Goal: Task Accomplishment & Management: Manage account settings

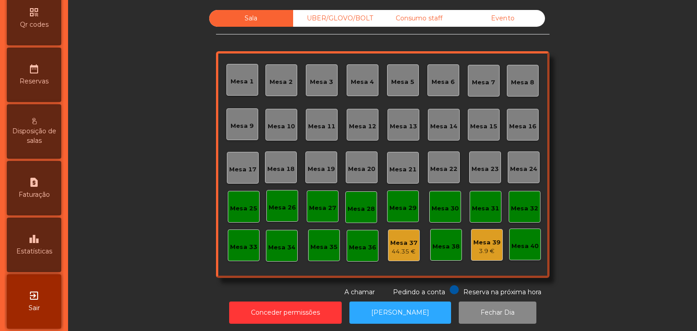
click at [33, 256] on span "Estatísticas" at bounding box center [34, 252] width 36 height 10
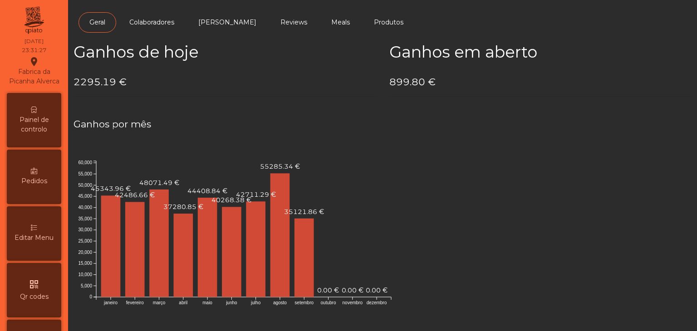
click at [34, 126] on span "Painel de controlo" at bounding box center [34, 124] width 50 height 19
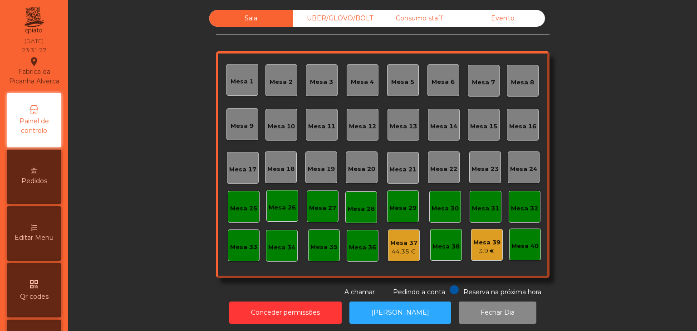
click at [523, 19] on div "Evento" at bounding box center [503, 18] width 84 height 17
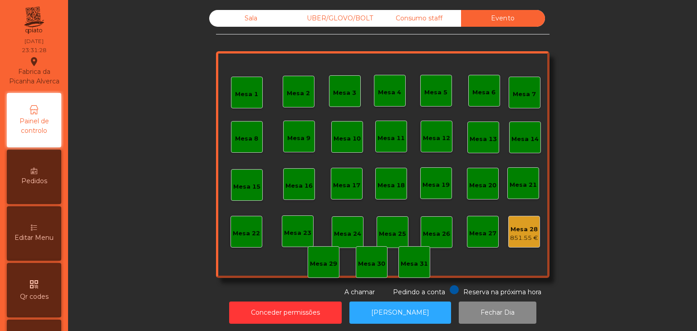
click at [536, 225] on div "Mesa 1 Mesa 2 Mesa 3 Mesa 4 Mesa 5 Mesa 6 Mesa 7 Mesa 8 [GEOGRAPHIC_DATA] 9 [GE…" at bounding box center [382, 164] width 333 height 227
click at [531, 231] on div "Mesa 28" at bounding box center [524, 229] width 28 height 9
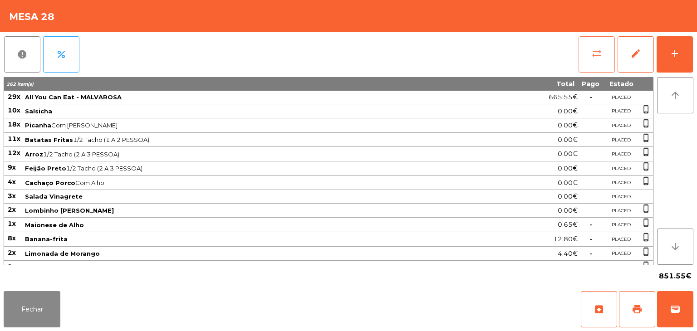
click at [582, 62] on button "sync_alt" at bounding box center [596, 54] width 36 height 36
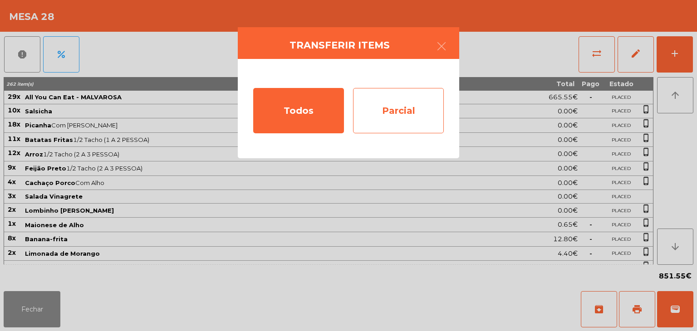
click at [390, 113] on div "Parcial" at bounding box center [398, 110] width 91 height 45
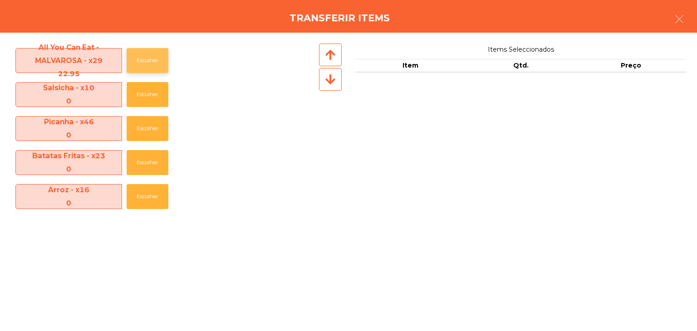
click at [138, 51] on button "Escolher" at bounding box center [148, 60] width 42 height 25
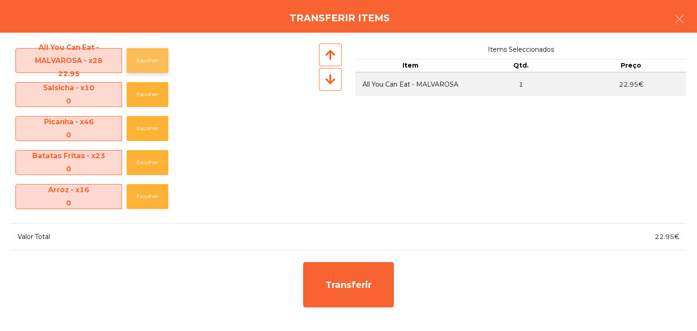
click at [138, 51] on button "Escolher" at bounding box center [148, 60] width 42 height 25
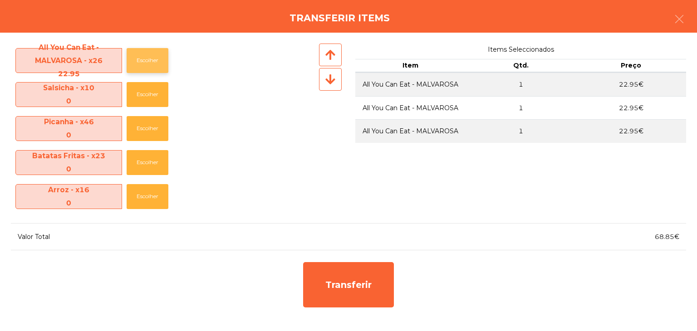
click at [138, 51] on button "Escolher" at bounding box center [148, 60] width 42 height 25
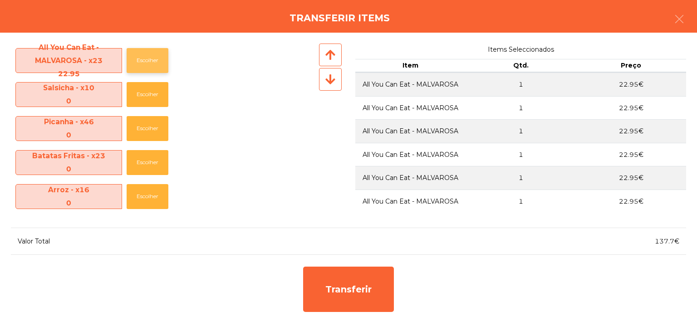
click at [138, 51] on button "Escolher" at bounding box center [148, 60] width 42 height 25
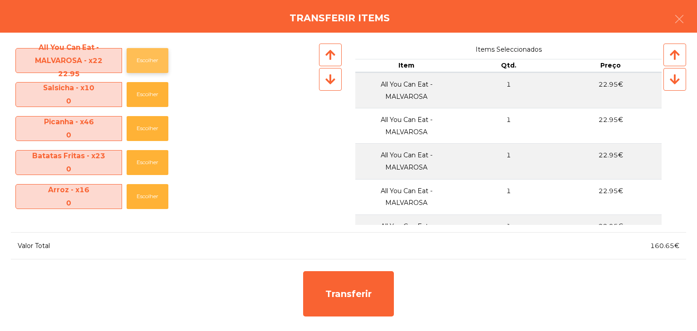
click at [138, 51] on button "Escolher" at bounding box center [148, 60] width 42 height 25
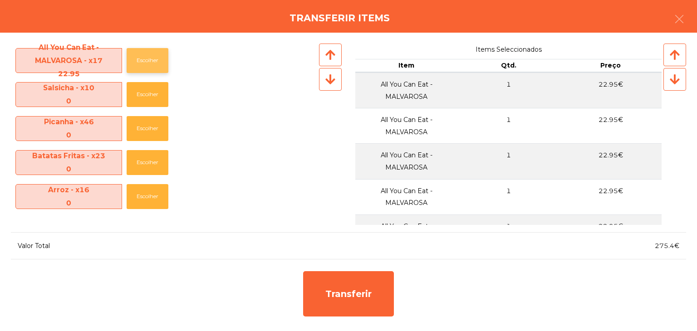
click at [138, 51] on button "Escolher" at bounding box center [148, 60] width 42 height 25
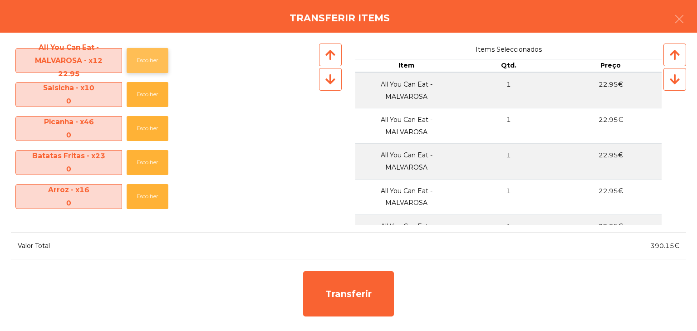
click at [138, 51] on button "Escolher" at bounding box center [148, 60] width 42 height 25
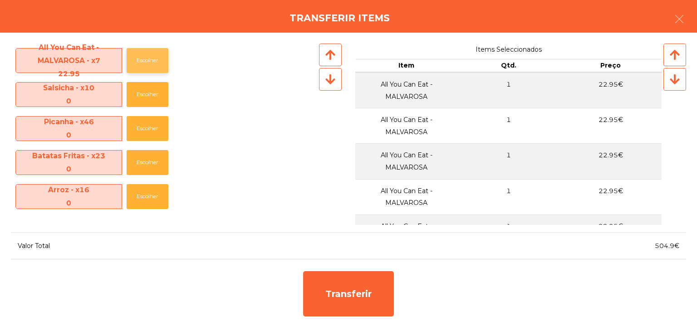
click at [138, 51] on button "Escolher" at bounding box center [148, 60] width 42 height 25
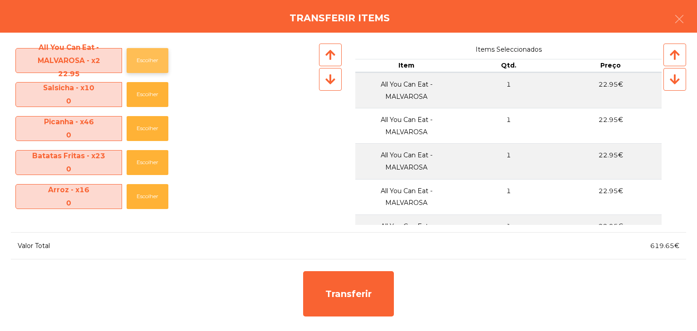
click at [138, 51] on button "Escolher" at bounding box center [148, 60] width 42 height 25
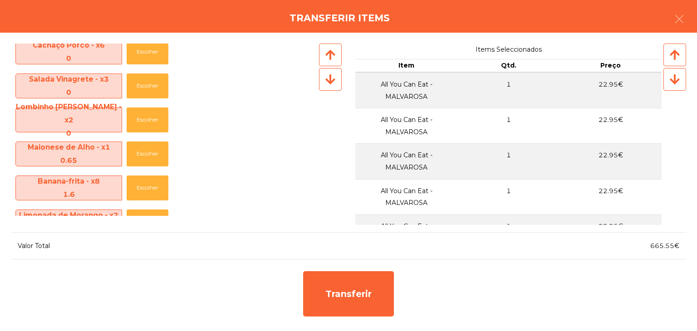
scroll to position [181, 0]
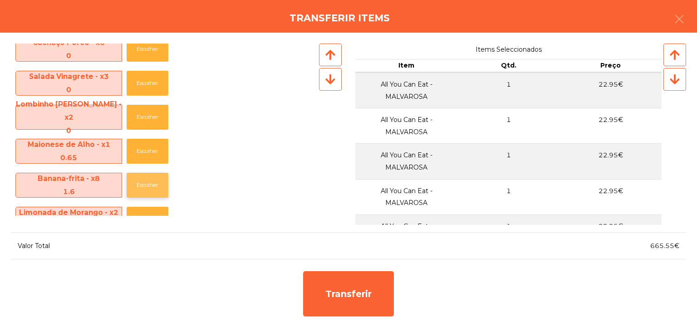
click at [143, 181] on button "Escolher" at bounding box center [148, 185] width 42 height 25
click at [142, 158] on button "Escolher" at bounding box center [148, 151] width 42 height 25
click at [141, 178] on button "Escolher" at bounding box center [148, 185] width 42 height 25
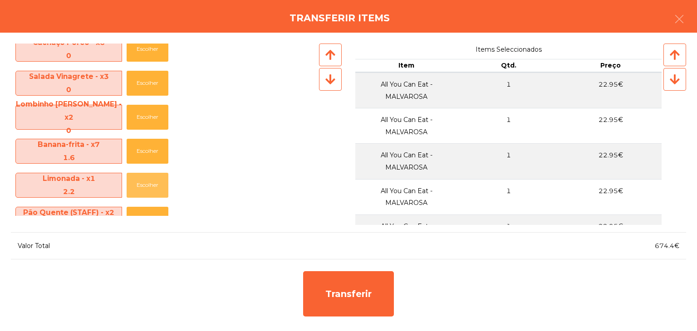
click at [141, 178] on button "Escolher" at bounding box center [148, 185] width 42 height 25
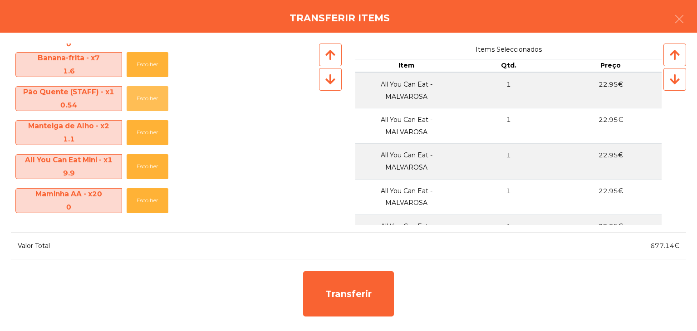
scroll to position [272, 0]
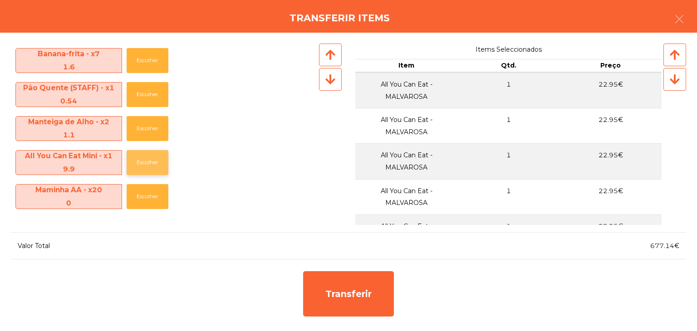
click at [147, 162] on button "Escolher" at bounding box center [148, 162] width 42 height 25
click at [147, 163] on button "Escolher" at bounding box center [148, 162] width 42 height 25
click at [145, 129] on button "Escolher" at bounding box center [148, 128] width 42 height 25
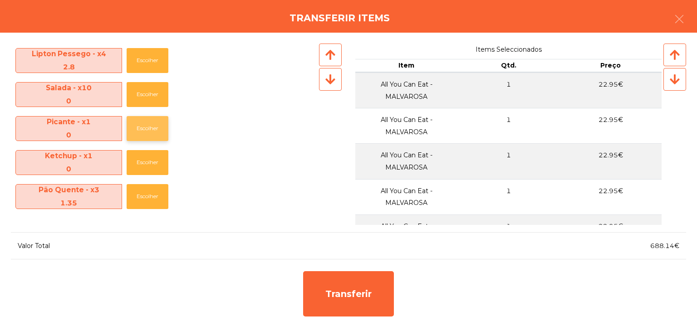
scroll to position [499, 0]
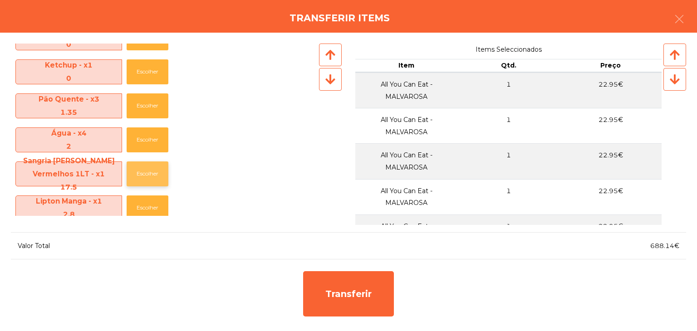
click at [145, 172] on button "Escolher" at bounding box center [148, 173] width 42 height 25
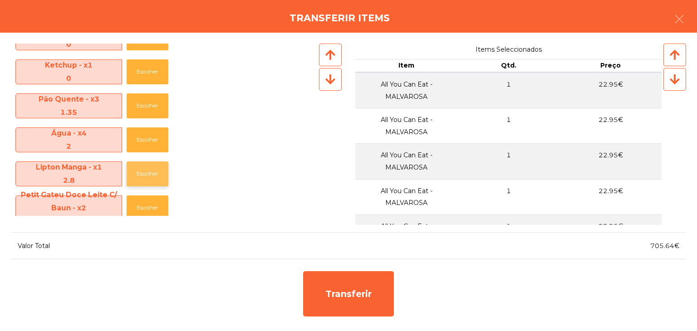
click at [145, 165] on button "Escolher" at bounding box center [148, 173] width 42 height 25
click at [144, 172] on button "Escolher" at bounding box center [148, 173] width 42 height 25
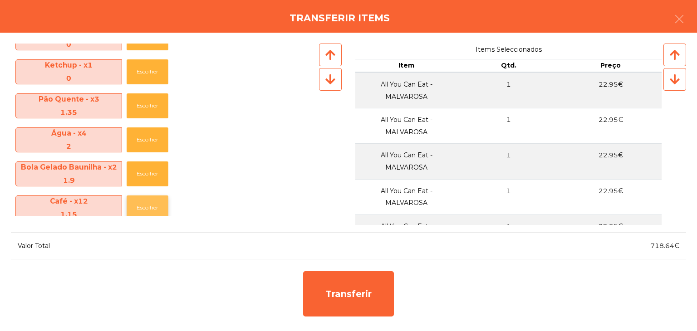
click at [140, 207] on button "Escolher" at bounding box center [148, 207] width 42 height 25
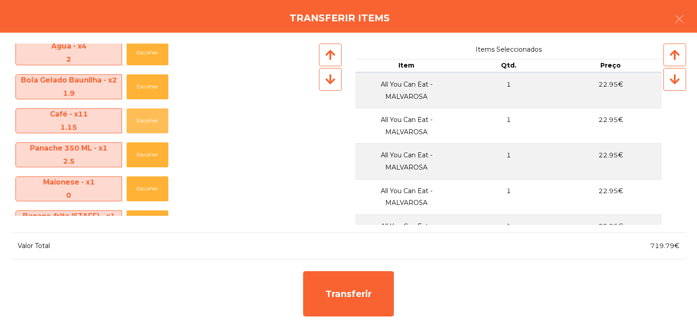
scroll to position [590, 0]
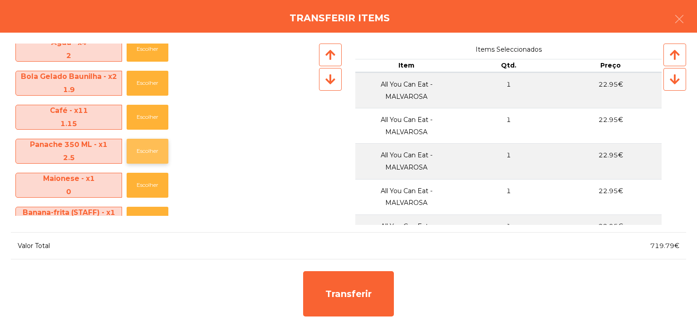
click at [146, 147] on button "Escolher" at bounding box center [148, 151] width 42 height 25
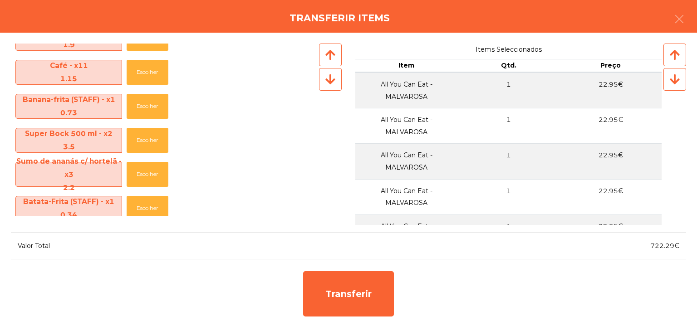
scroll to position [635, 0]
click at [147, 141] on button "Escolher" at bounding box center [148, 139] width 42 height 25
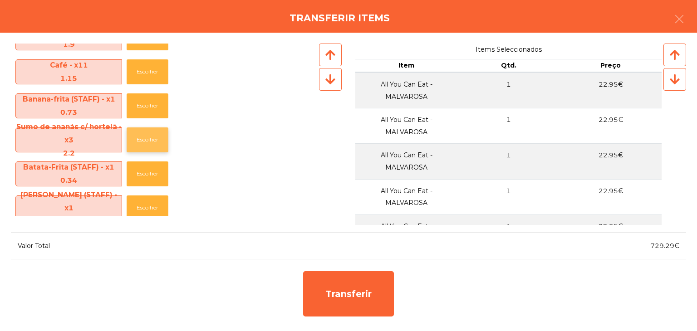
click at [155, 136] on button "Escolher" at bounding box center [148, 139] width 42 height 25
click at [155, 135] on button "Escolher" at bounding box center [148, 139] width 42 height 25
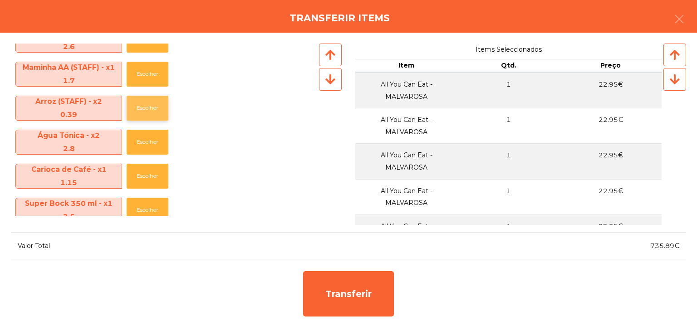
scroll to position [816, 0]
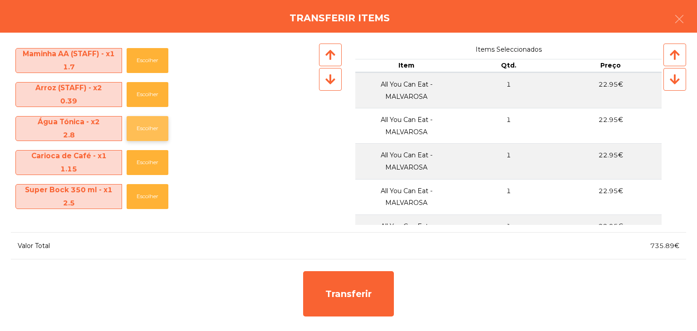
click at [151, 127] on button "Escolher" at bounding box center [148, 128] width 42 height 25
click at [149, 128] on button "Escolher" at bounding box center [148, 128] width 42 height 25
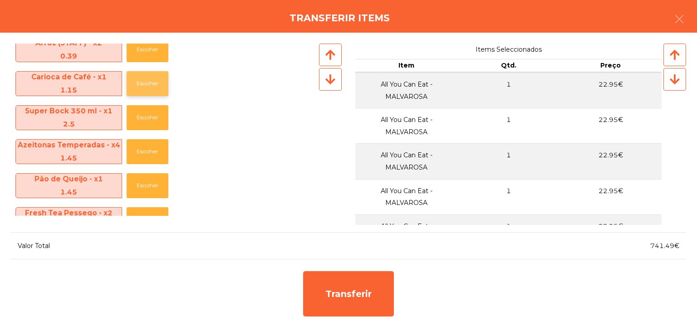
scroll to position [862, 0]
click at [144, 117] on button "Escolher" at bounding box center [148, 117] width 42 height 25
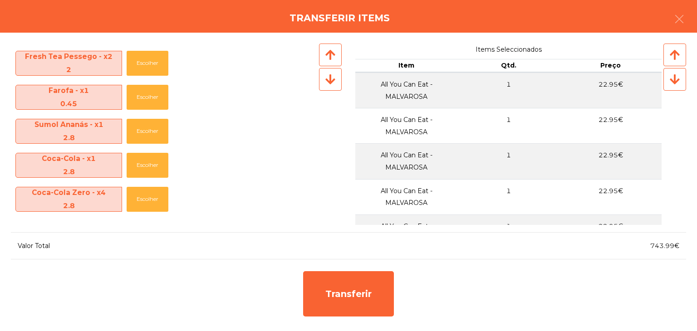
scroll to position [998, 0]
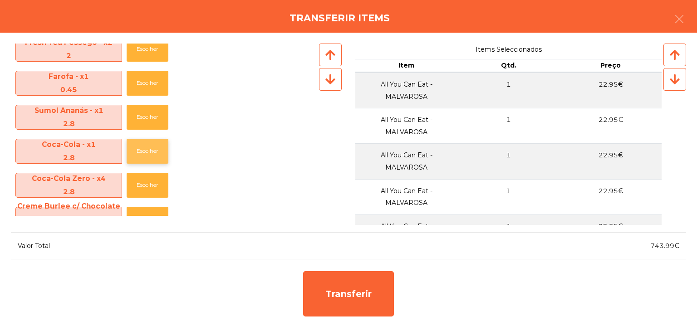
click at [143, 151] on button "Escolher" at bounding box center [148, 151] width 42 height 25
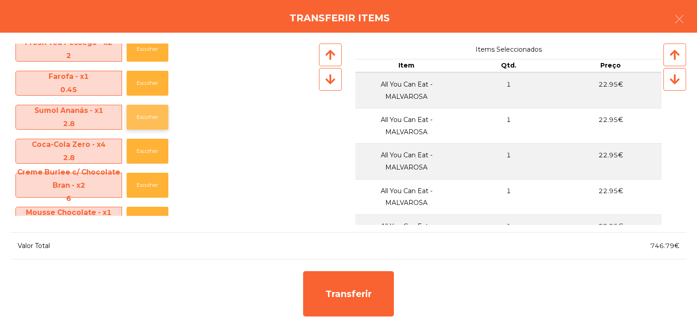
click at [142, 121] on button "Escolher" at bounding box center [148, 117] width 42 height 25
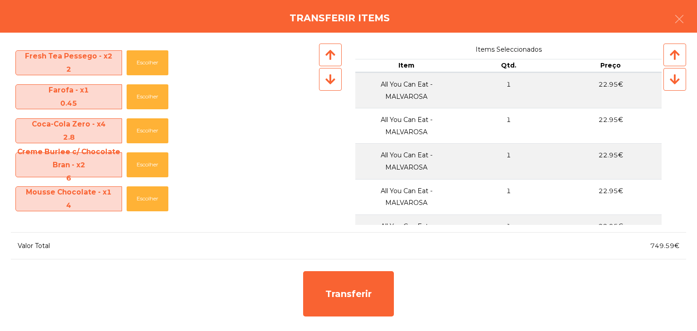
scroll to position [984, 0]
click at [142, 127] on button "Escolher" at bounding box center [148, 130] width 42 height 25
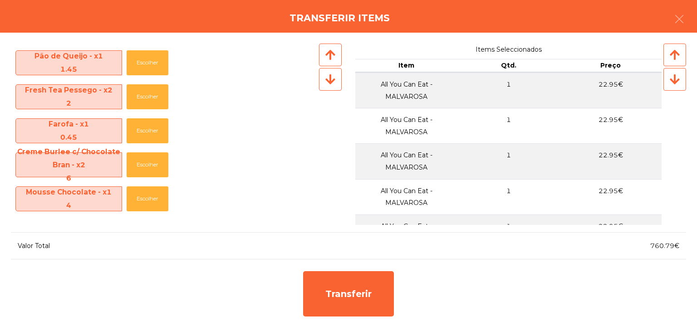
scroll to position [950, 0]
click at [143, 168] on button "Escolher" at bounding box center [148, 165] width 42 height 25
click at [499, 331] on html "Fabrica da Picanha [GEOGRAPHIC_DATA] location_on [DATE] 23:32:24 Painel de cont…" at bounding box center [348, 165] width 697 height 331
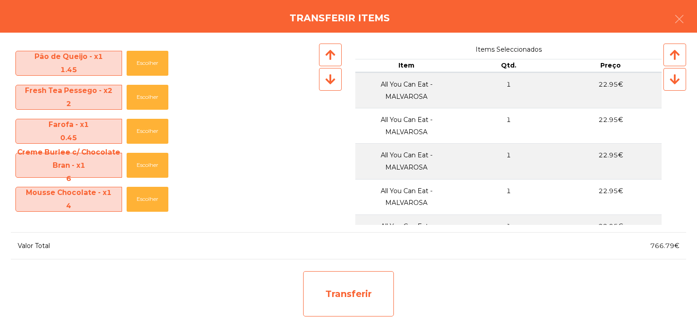
click at [343, 300] on div "Transferir" at bounding box center [348, 293] width 91 height 45
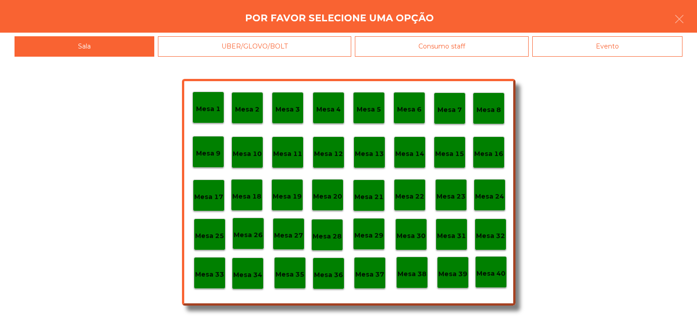
click at [376, 243] on div "Mesa 29" at bounding box center [369, 234] width 32 height 32
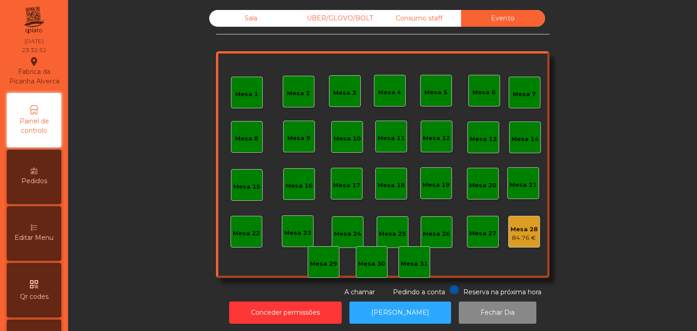
click at [518, 234] on div "84.76 €" at bounding box center [523, 238] width 27 height 9
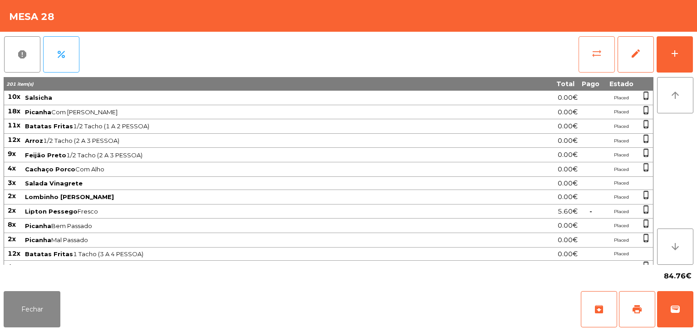
click at [578, 57] on button "sync_alt" at bounding box center [596, 54] width 36 height 36
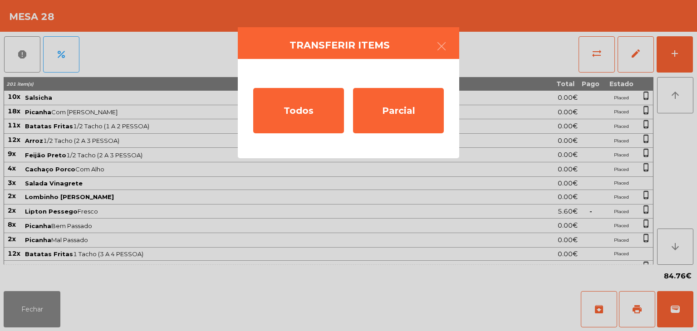
click at [386, 134] on div "Todos Parcial" at bounding box center [348, 108] width 221 height 99
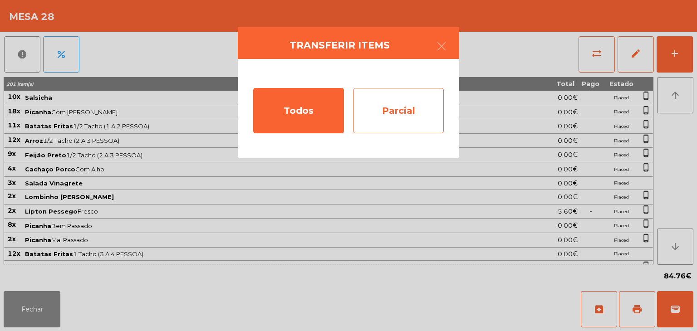
click at [393, 118] on div "Parcial" at bounding box center [398, 110] width 91 height 45
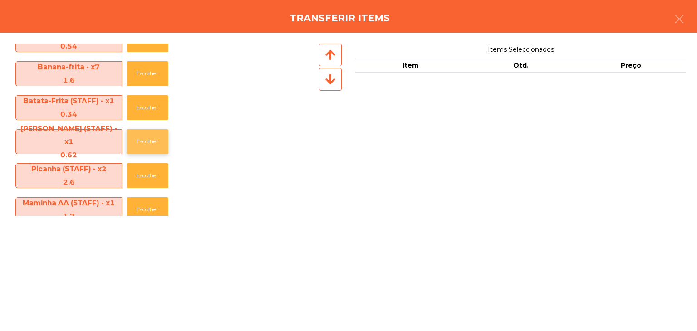
scroll to position [635, 0]
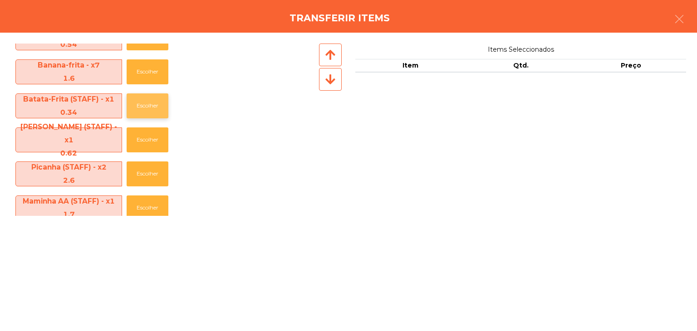
click at [147, 108] on button "Escolher" at bounding box center [148, 105] width 42 height 25
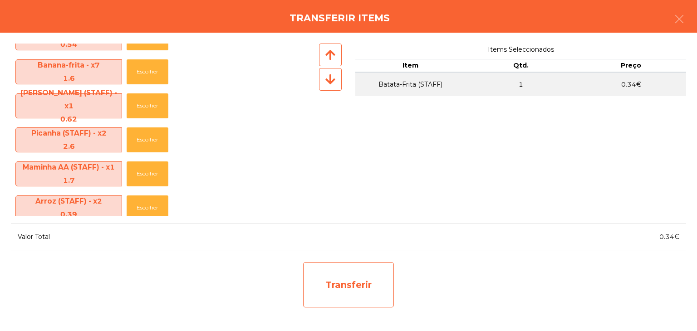
click at [362, 286] on div "Transferir" at bounding box center [348, 284] width 91 height 45
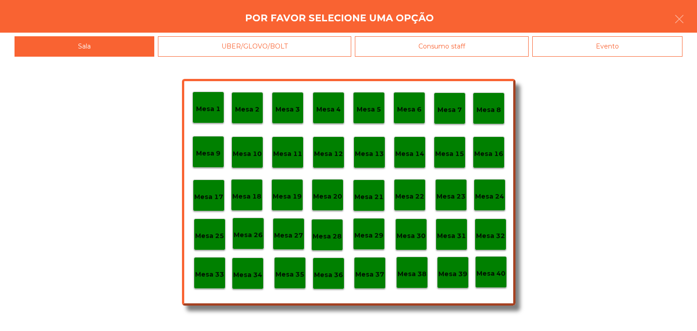
click at [365, 244] on div "Mesa 29" at bounding box center [369, 234] width 32 height 32
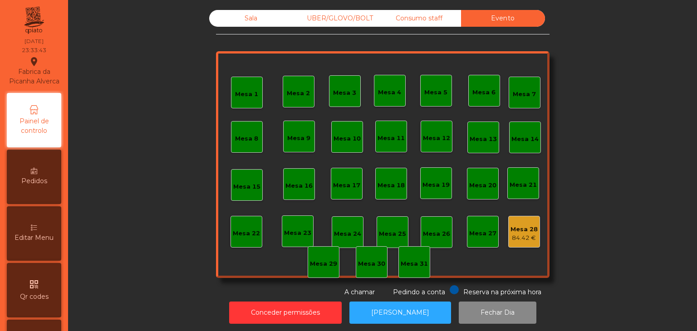
click at [258, 19] on div "Sala" at bounding box center [251, 18] width 84 height 17
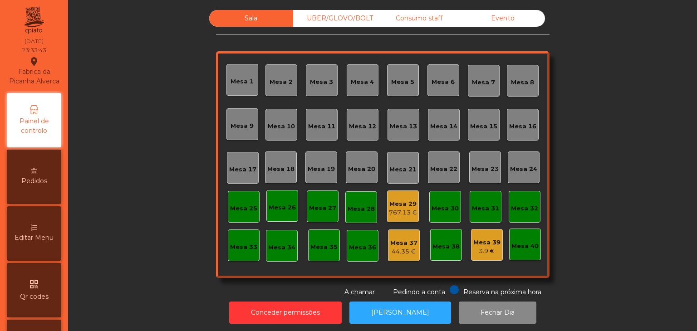
click at [395, 202] on div "Mesa 29" at bounding box center [403, 204] width 28 height 9
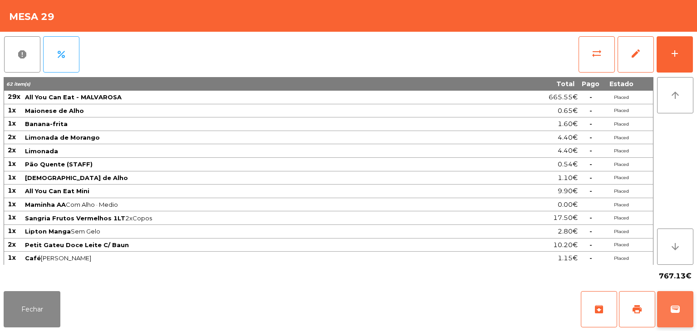
click at [691, 298] on button "wallet" at bounding box center [675, 309] width 36 height 36
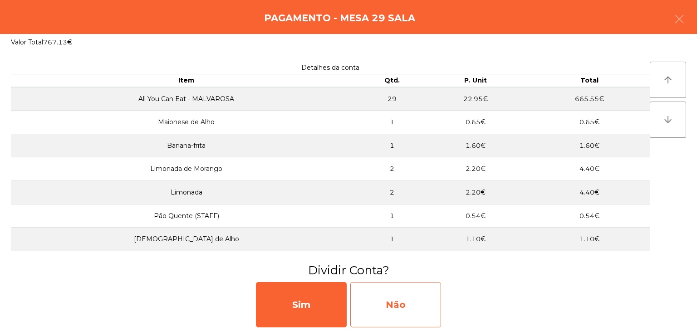
click at [384, 311] on div "Não" at bounding box center [395, 304] width 91 height 45
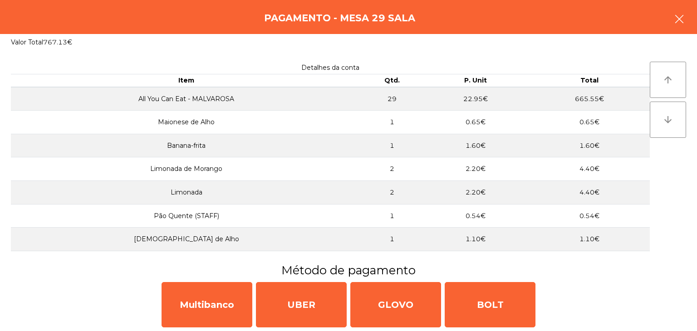
click at [667, 24] on button "button" at bounding box center [678, 19] width 25 height 27
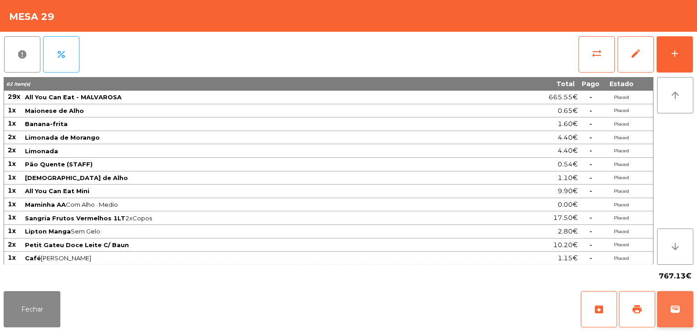
click at [678, 318] on button "wallet" at bounding box center [675, 309] width 36 height 36
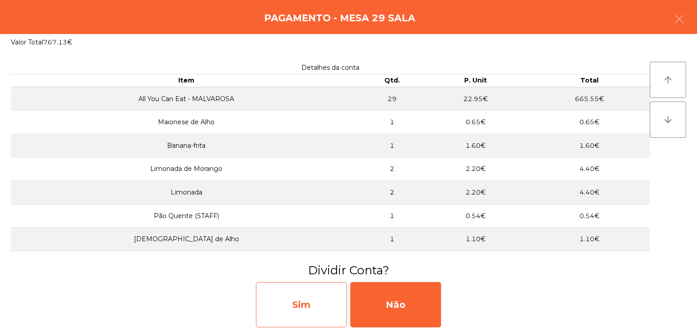
click at [298, 289] on div "Sim" at bounding box center [301, 304] width 91 height 45
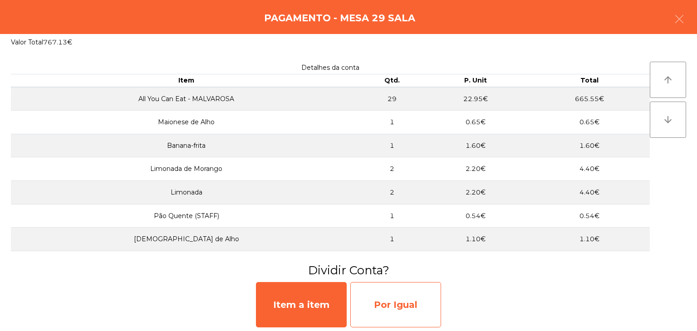
click at [417, 296] on div "Por Igual" at bounding box center [395, 304] width 91 height 45
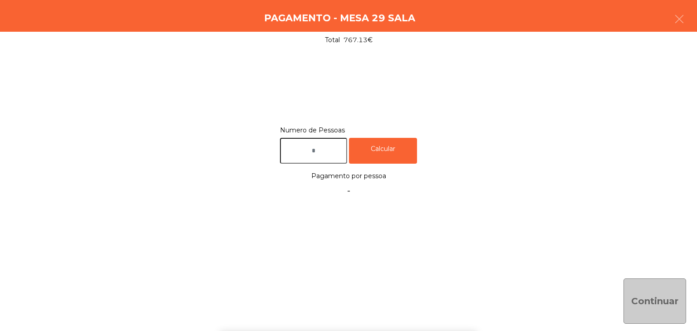
click at [316, 155] on input "text" at bounding box center [313, 151] width 67 height 26
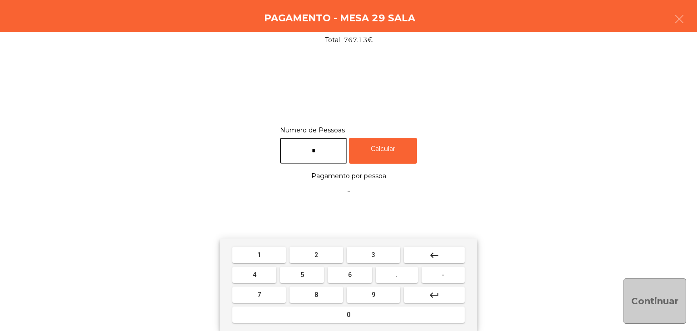
click at [314, 153] on input "*" at bounding box center [313, 151] width 67 height 26
type input "*"
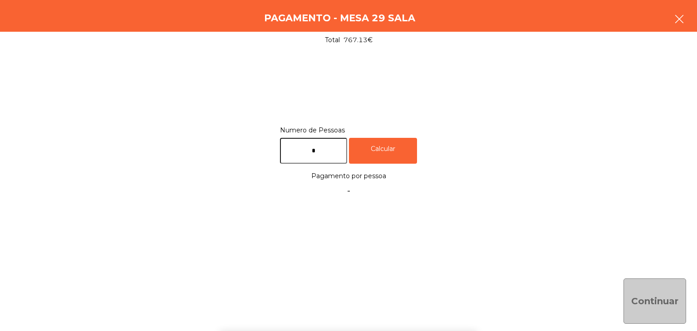
click at [677, 16] on icon "button" at bounding box center [679, 19] width 11 height 11
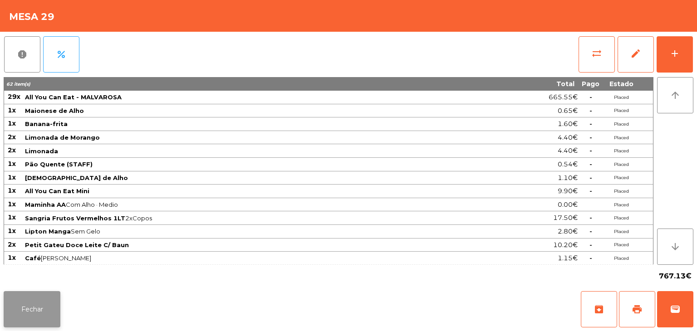
click at [46, 301] on button "Fechar" at bounding box center [32, 309] width 57 height 36
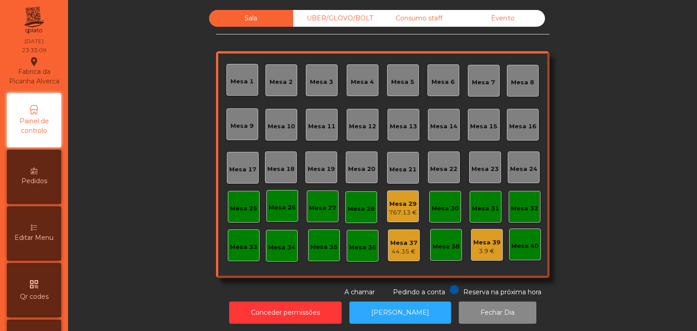
click at [507, 17] on div "Evento" at bounding box center [503, 18] width 84 height 17
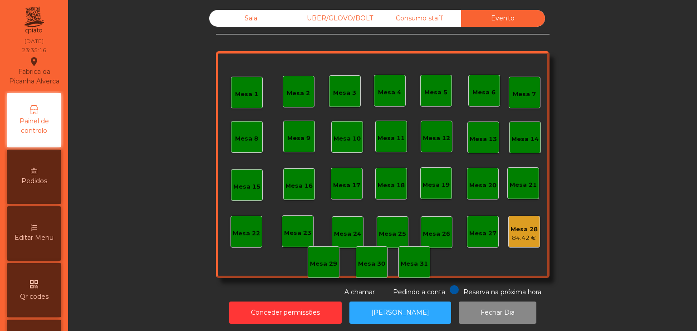
click at [518, 244] on div "Mesa 28 84.42 €" at bounding box center [524, 232] width 32 height 32
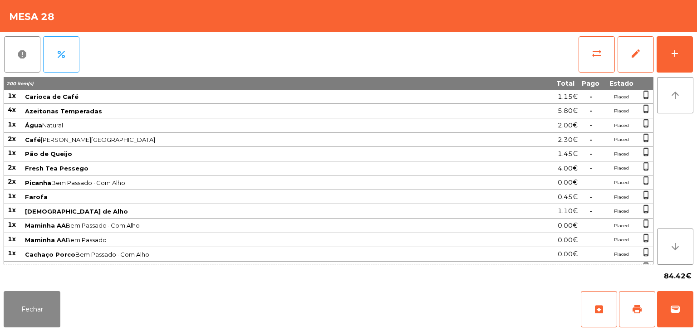
scroll to position [664, 0]
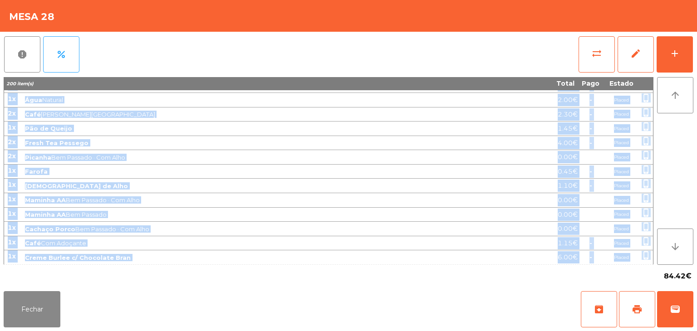
drag, startPoint x: 9, startPoint y: 94, endPoint x: 630, endPoint y: 257, distance: 641.6
copy tbody "20l Ipsumdol 8.20€ Sitame conse_adipis 33e Seddoei Tem Inci · Utlab 9.31€ Etdol…"
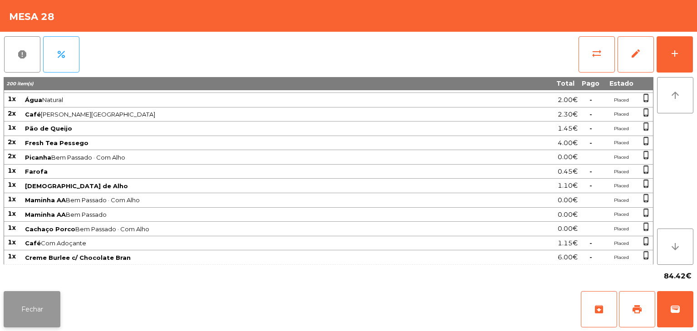
click at [47, 309] on button "Fechar" at bounding box center [32, 309] width 57 height 36
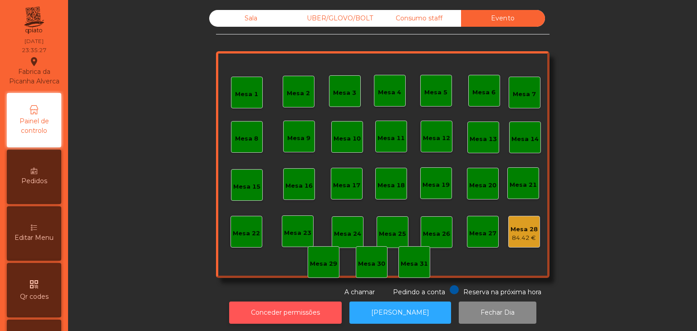
click at [292, 304] on button "Conceder permissões" at bounding box center [285, 313] width 112 height 22
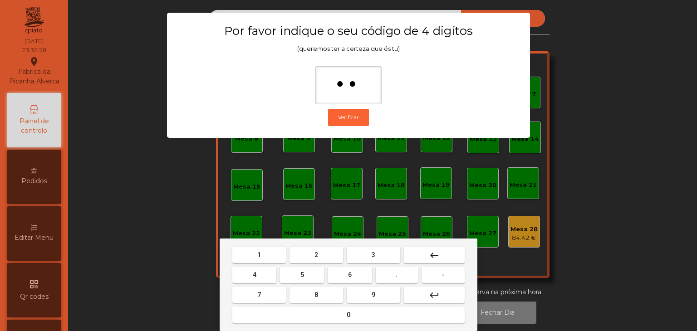
type input "***"
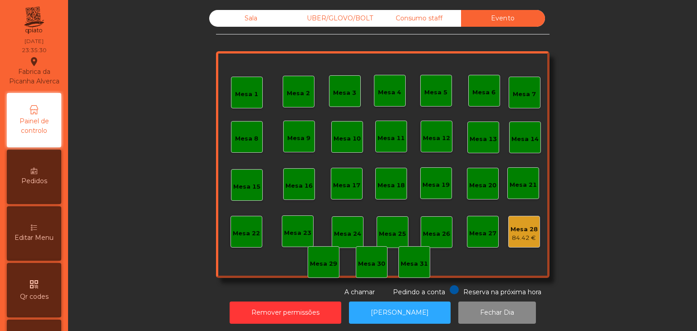
click at [523, 230] on div "Mesa 28" at bounding box center [523, 229] width 27 height 9
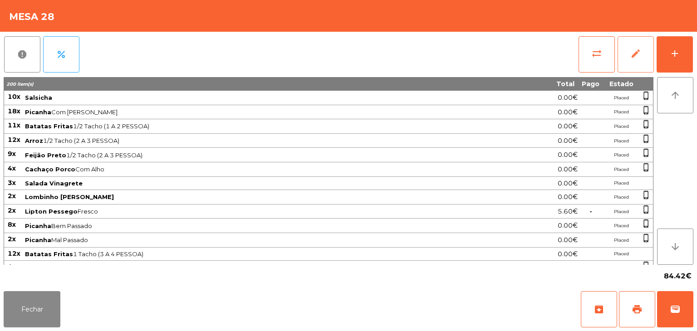
click at [635, 59] on button "edit" at bounding box center [635, 54] width 36 height 36
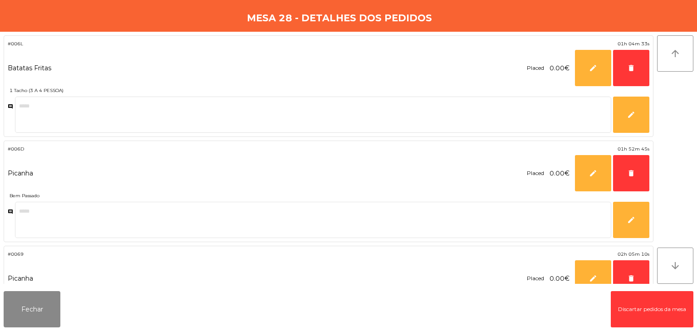
click at [664, 310] on button "Discartar pedidos da mesa" at bounding box center [652, 309] width 83 height 36
click at [29, 313] on button "Fechar" at bounding box center [32, 309] width 57 height 36
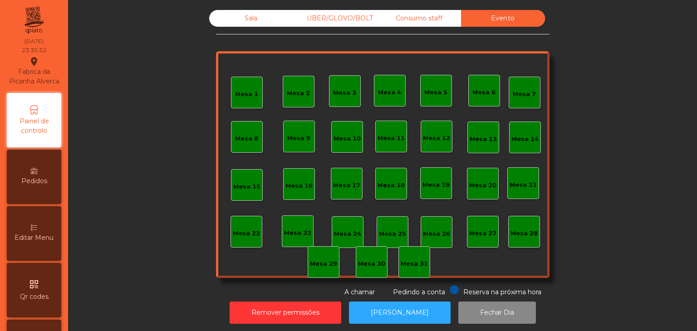
drag, startPoint x: 450, startPoint y: 17, endPoint x: 435, endPoint y: 17, distance: 15.0
click at [449, 17] on div "Consumo staff" at bounding box center [419, 18] width 84 height 17
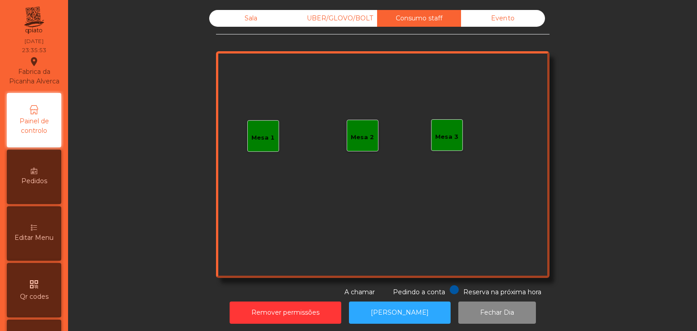
drag, startPoint x: 370, startPoint y: 17, endPoint x: 307, endPoint y: 18, distance: 63.5
click at [370, 17] on div "UBER/GLOVO/BOLT" at bounding box center [335, 18] width 84 height 17
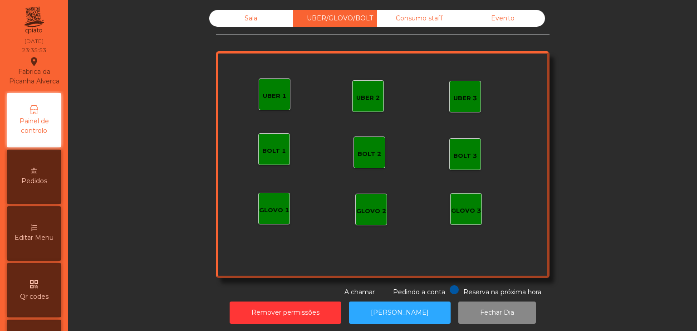
click at [253, 19] on div "Sala" at bounding box center [251, 18] width 84 height 17
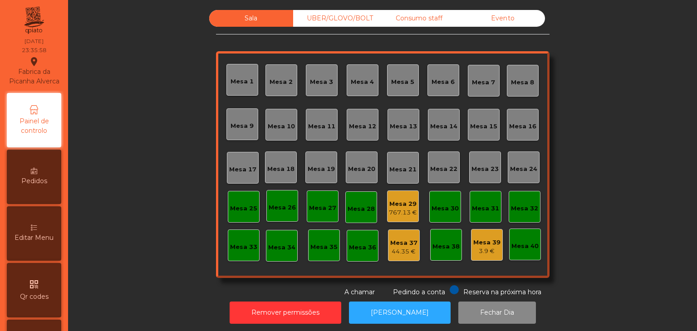
click at [410, 207] on div "Mesa 29" at bounding box center [403, 204] width 28 height 9
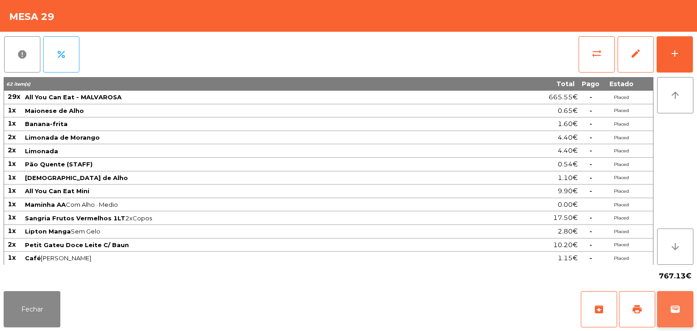
click at [687, 318] on button "wallet" at bounding box center [675, 309] width 36 height 36
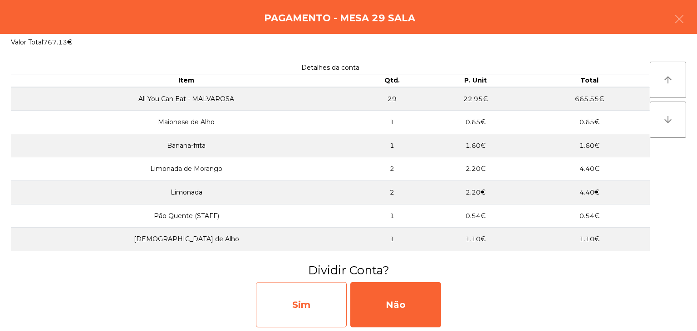
click at [306, 299] on div "Sim" at bounding box center [301, 304] width 91 height 45
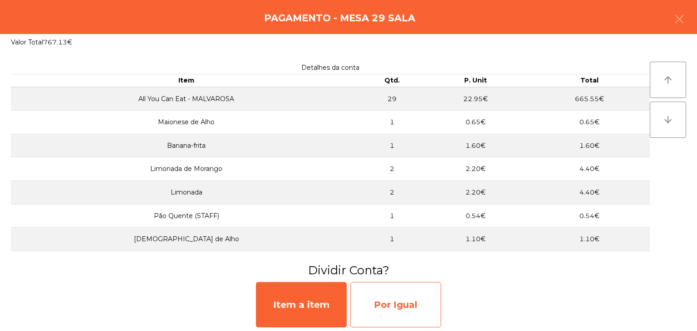
click at [396, 307] on div "Por Igual" at bounding box center [395, 304] width 91 height 45
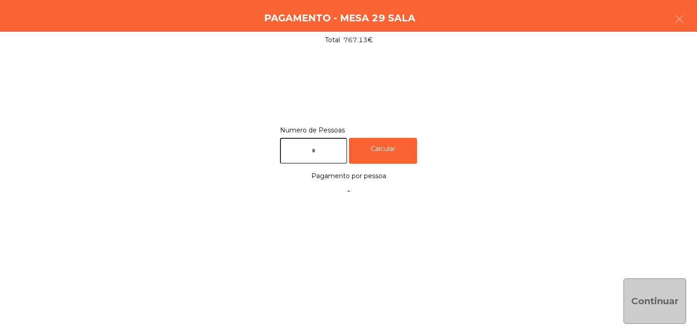
click at [332, 149] on input "text" at bounding box center [313, 151] width 67 height 26
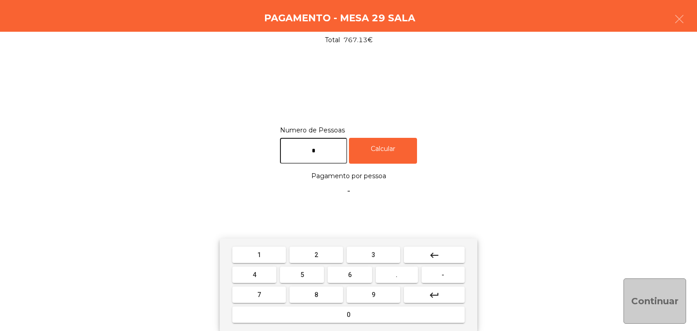
type input "*"
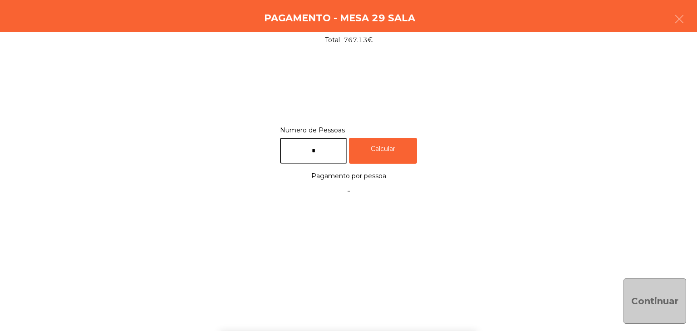
click at [370, 158] on div "Calcular" at bounding box center [383, 151] width 68 height 26
click at [634, 282] on button "Continuar" at bounding box center [654, 301] width 63 height 45
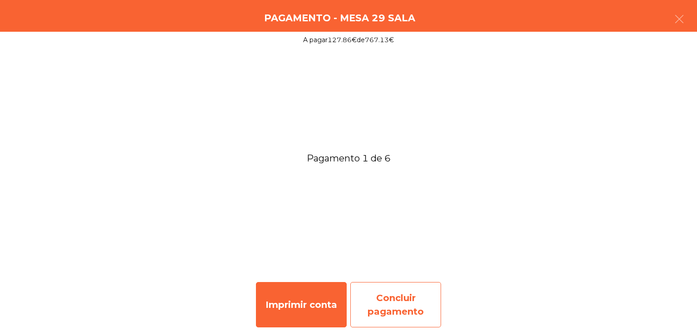
click at [440, 305] on div "Imprimir conta Concluir pagamento" at bounding box center [348, 305] width 697 height 53
click at [400, 296] on div "Concluir pagamento" at bounding box center [395, 304] width 91 height 45
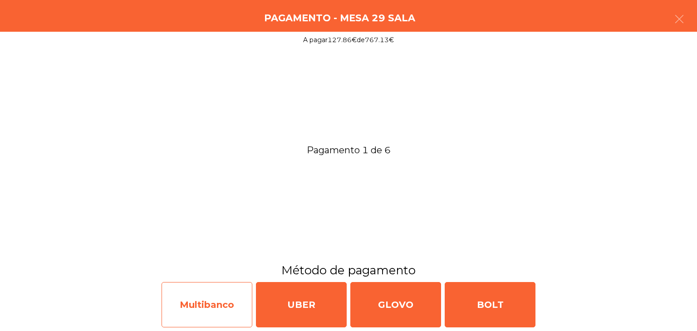
click at [205, 313] on div "Multibanco" at bounding box center [206, 304] width 91 height 45
select select "**"
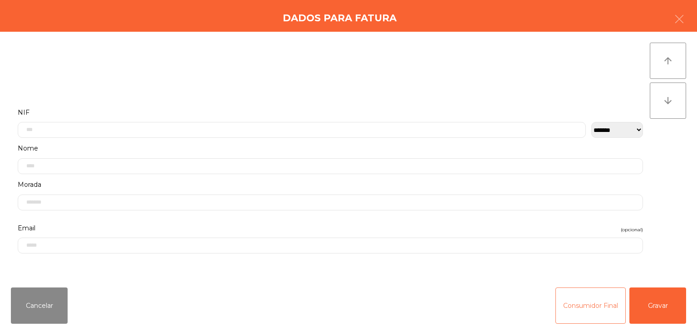
click at [555, 300] on button "Consumidor Final" at bounding box center [590, 306] width 70 height 36
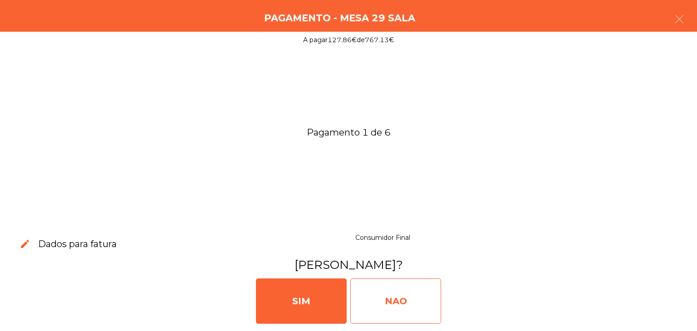
drag, startPoint x: 407, startPoint y: 302, endPoint x: 396, endPoint y: 304, distance: 12.0
click at [407, 302] on div "NAO" at bounding box center [395, 301] width 91 height 45
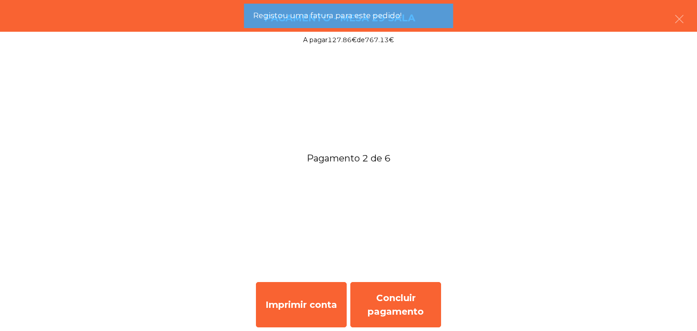
click at [415, 290] on div "Concluir pagamento" at bounding box center [395, 304] width 91 height 45
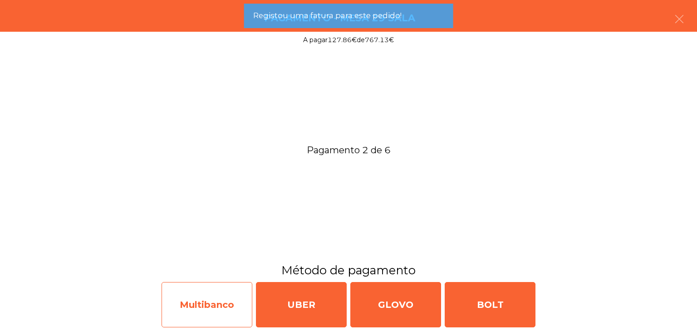
click at [229, 296] on div "Multibanco" at bounding box center [206, 304] width 91 height 45
select select "**"
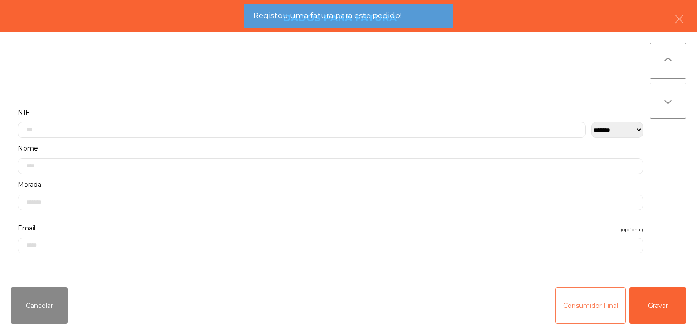
click at [575, 298] on button "Consumidor Final" at bounding box center [590, 306] width 70 height 36
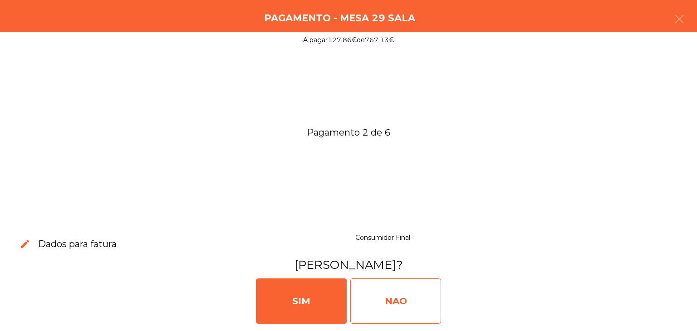
click at [405, 296] on div "NAO" at bounding box center [395, 301] width 91 height 45
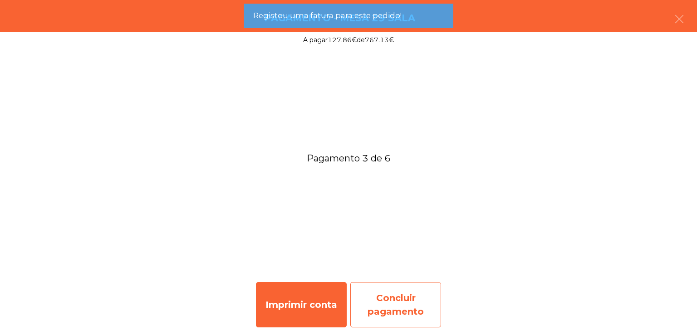
click at [395, 294] on div "Concluir pagamento" at bounding box center [395, 304] width 91 height 45
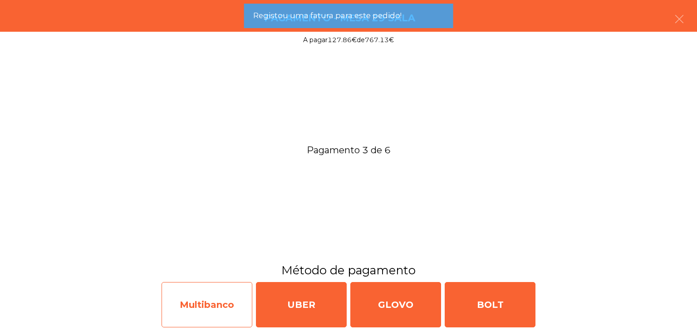
click at [220, 300] on div "Multibanco" at bounding box center [206, 304] width 91 height 45
select select "**"
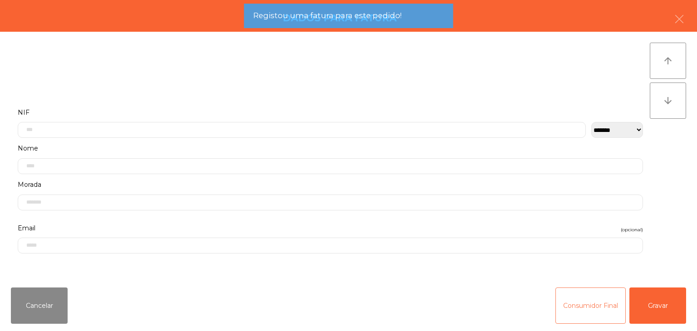
drag, startPoint x: 567, startPoint y: 303, endPoint x: 557, endPoint y: 305, distance: 10.2
click at [567, 303] on button "Consumidor Final" at bounding box center [590, 306] width 70 height 36
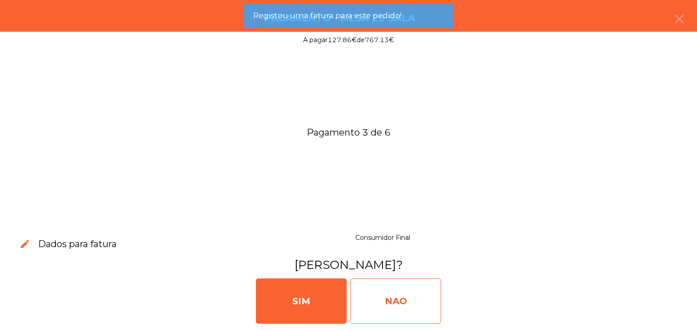
click at [400, 306] on div "NAO" at bounding box center [395, 301] width 91 height 45
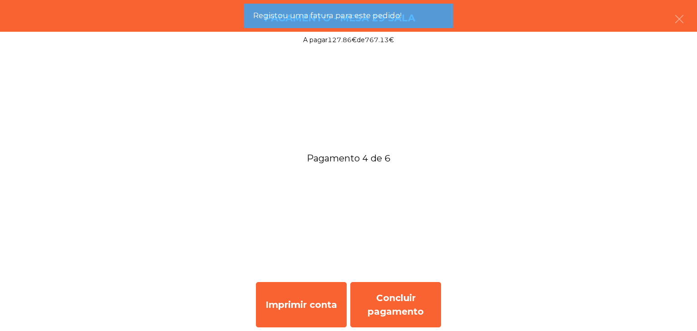
click at [395, 294] on div "Concluir pagamento" at bounding box center [395, 304] width 91 height 45
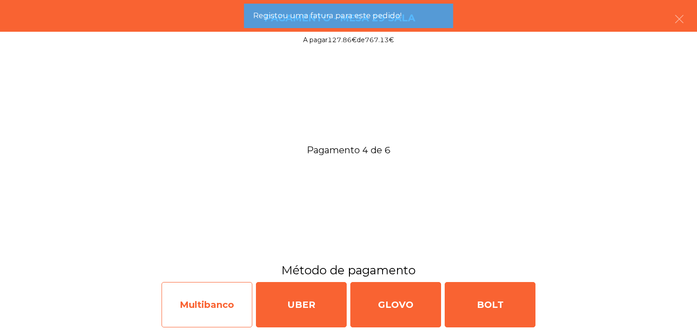
click at [227, 298] on div "Multibanco" at bounding box center [206, 304] width 91 height 45
select select "**"
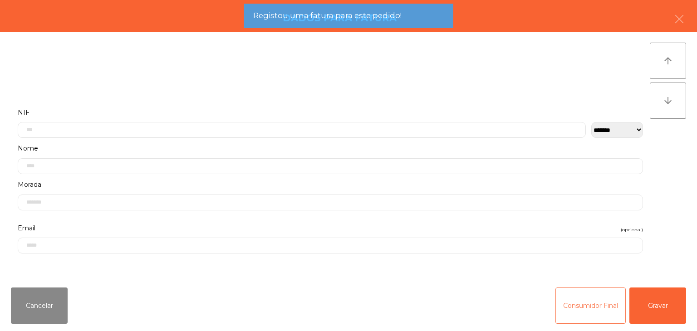
click at [626, 303] on div "Consumidor Final Gravar" at bounding box center [620, 306] width 131 height 36
drag, startPoint x: 612, startPoint y: 305, endPoint x: 573, endPoint y: 305, distance: 39.0
click at [611, 305] on button "Consumidor Final" at bounding box center [590, 306] width 70 height 36
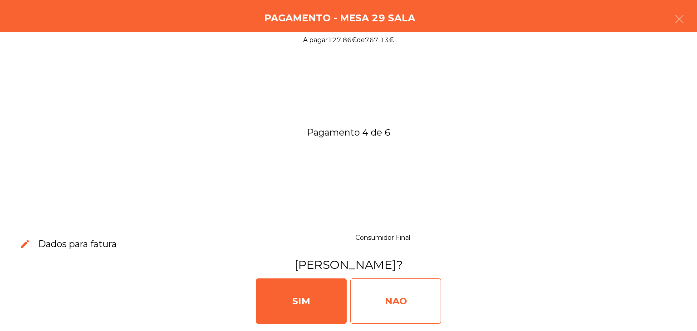
click at [422, 303] on div "NAO" at bounding box center [395, 301] width 91 height 45
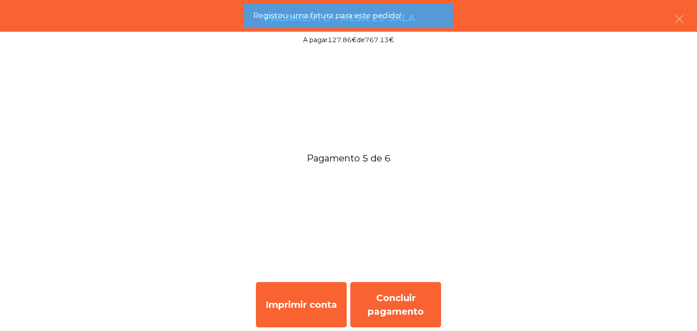
click at [409, 303] on div "Concluir pagamento" at bounding box center [395, 304] width 91 height 45
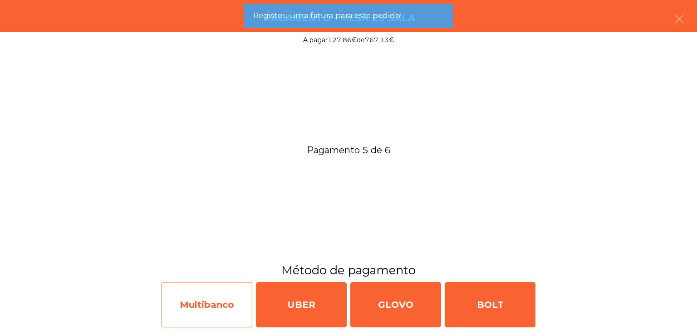
click at [224, 302] on div "Multibanco" at bounding box center [206, 304] width 91 height 45
select select "**"
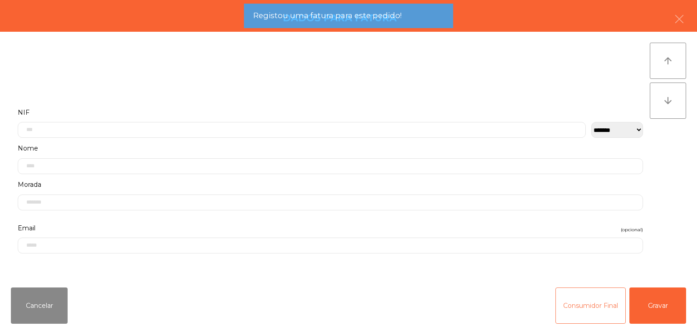
click at [598, 308] on button "Consumidor Final" at bounding box center [590, 306] width 70 height 36
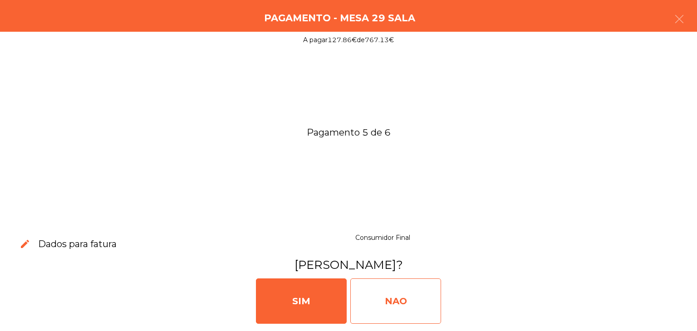
click at [425, 307] on div "NAO" at bounding box center [395, 301] width 91 height 45
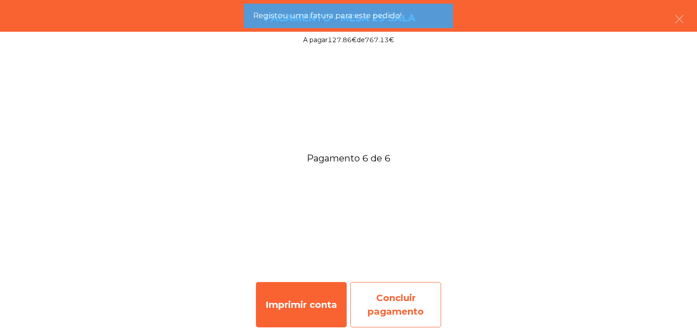
click at [397, 289] on div "Concluir pagamento" at bounding box center [395, 304] width 91 height 45
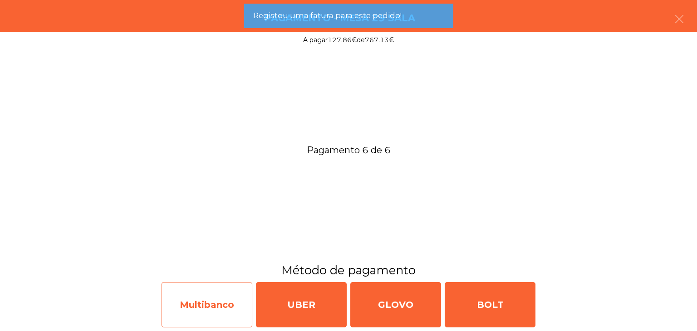
click at [192, 296] on div "Multibanco" at bounding box center [206, 304] width 91 height 45
select select "**"
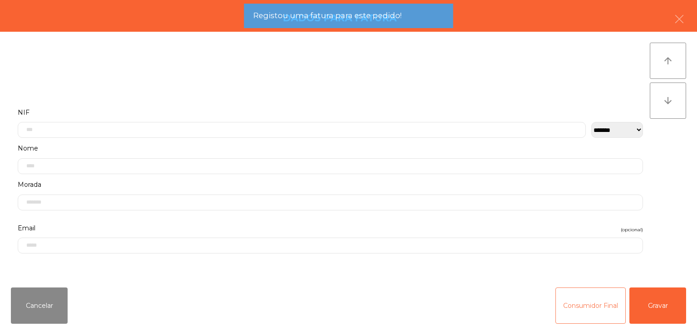
click at [568, 297] on button "Consumidor Final" at bounding box center [590, 306] width 70 height 36
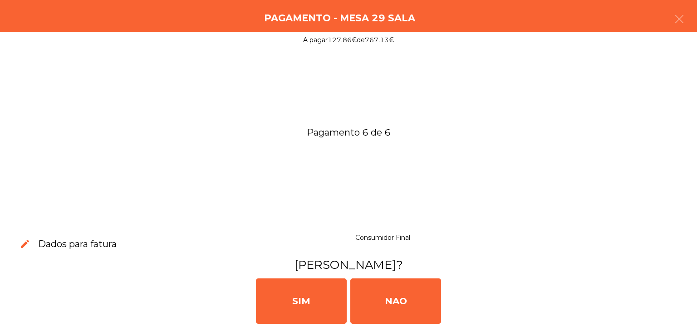
click at [441, 302] on div "[PERSON_NAME]" at bounding box center [348, 300] width 689 height 54
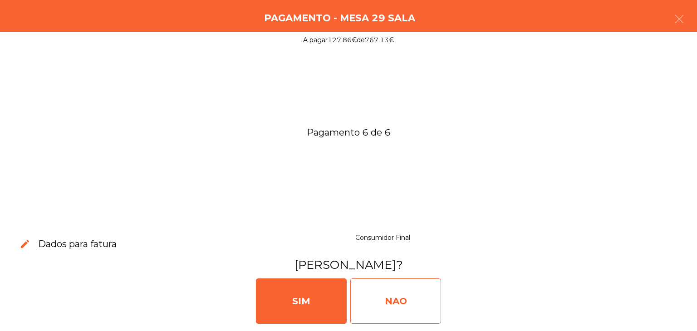
click at [424, 300] on div "NAO" at bounding box center [395, 301] width 91 height 45
